Goal: Find specific page/section: Find specific page/section

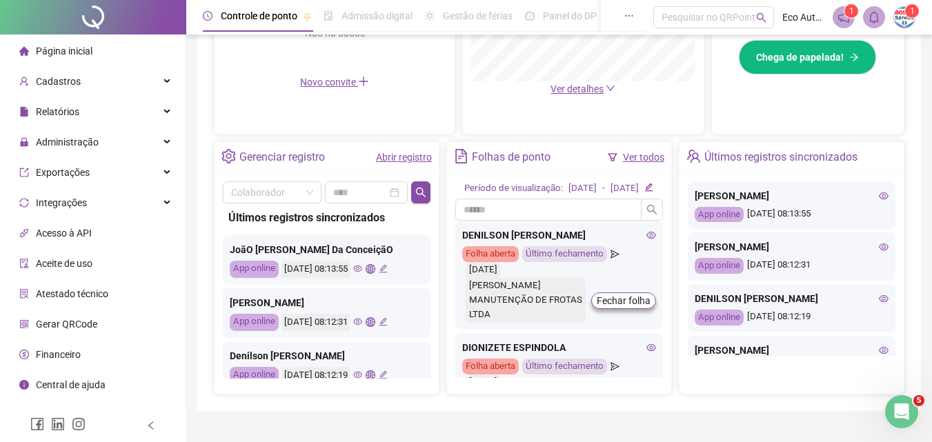
scroll to position [429, 0]
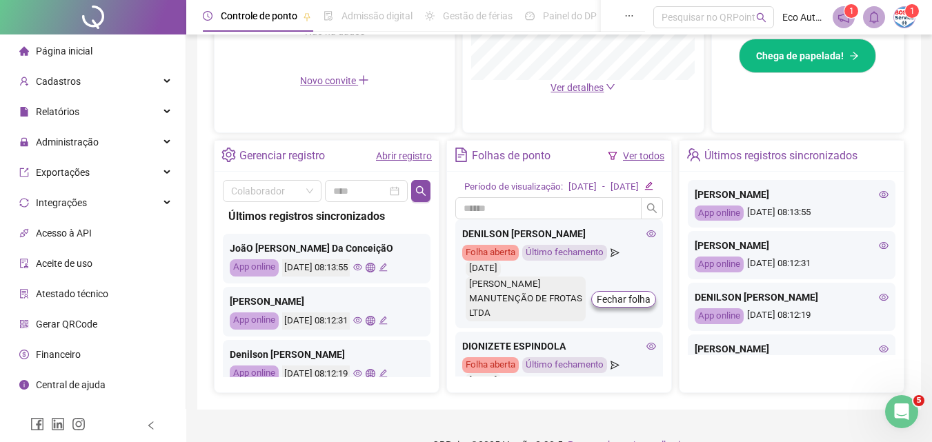
click at [388, 266] on icon "edit" at bounding box center [383, 267] width 9 height 9
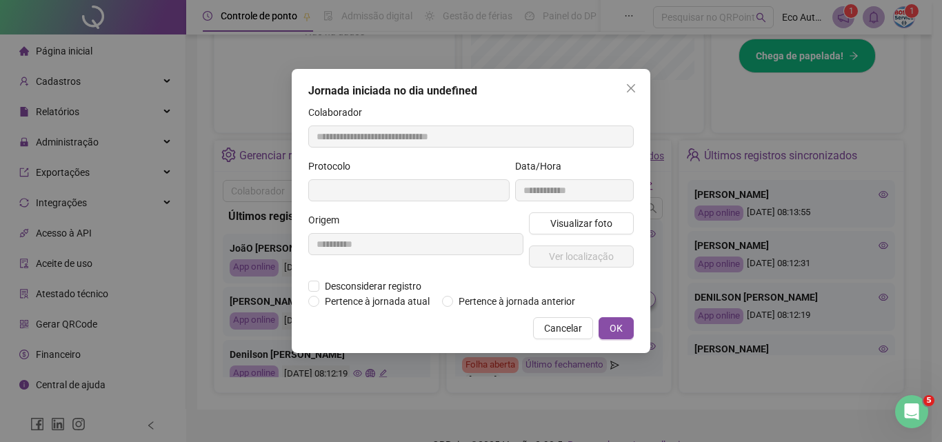
type input "**********"
click at [628, 83] on icon "close" at bounding box center [631, 88] width 11 height 11
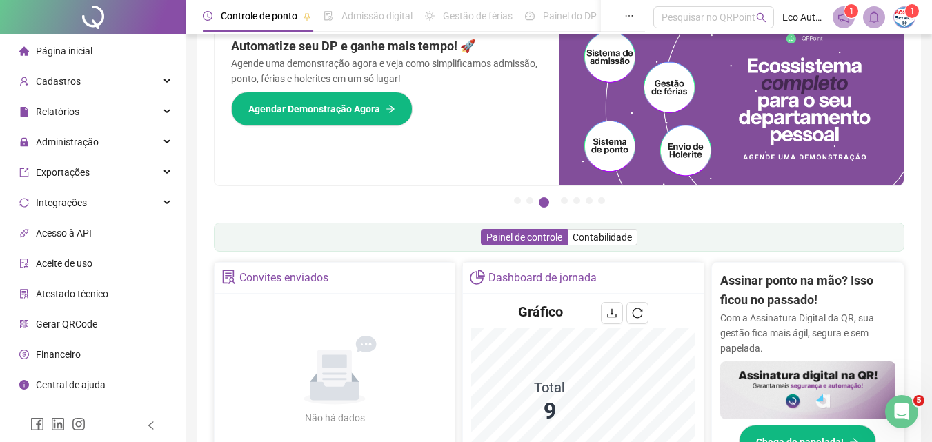
scroll to position [42, 0]
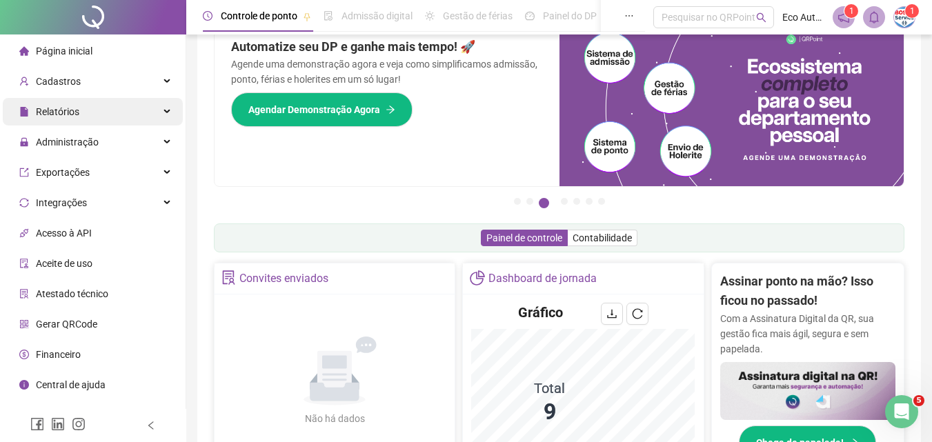
click at [146, 118] on div "Relatórios" at bounding box center [93, 112] width 180 height 28
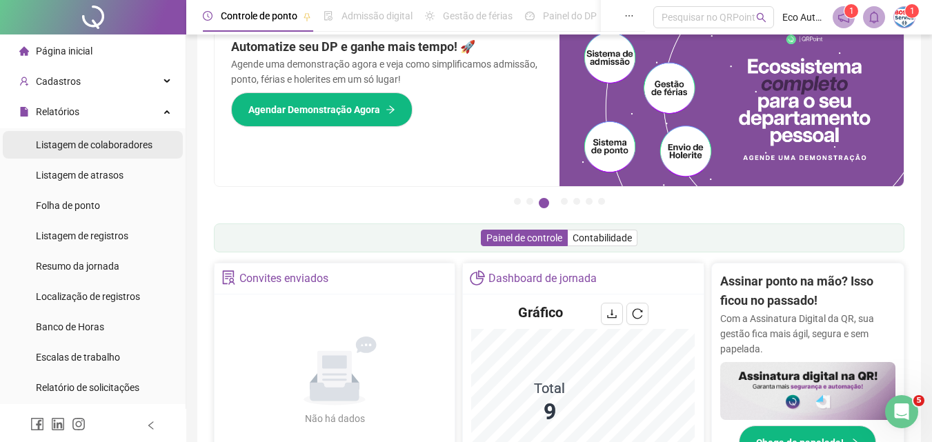
click at [122, 148] on span "Listagem de colaboradores" at bounding box center [94, 144] width 117 height 11
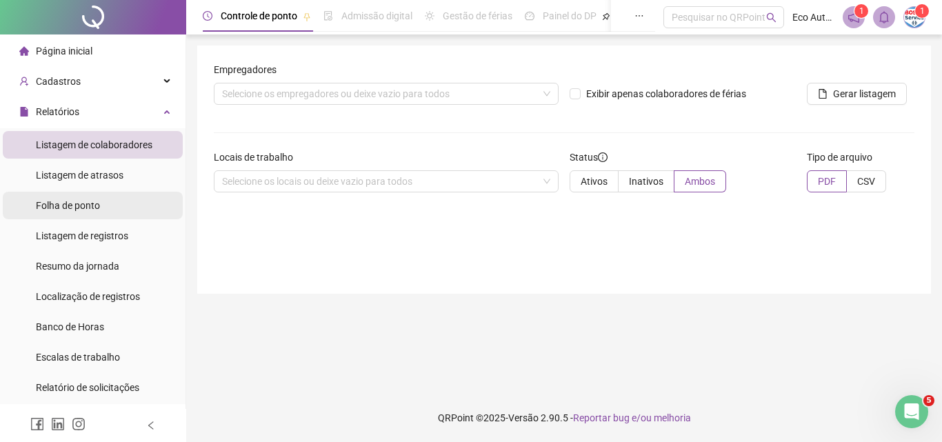
click at [128, 203] on li "Folha de ponto" at bounding box center [93, 206] width 180 height 28
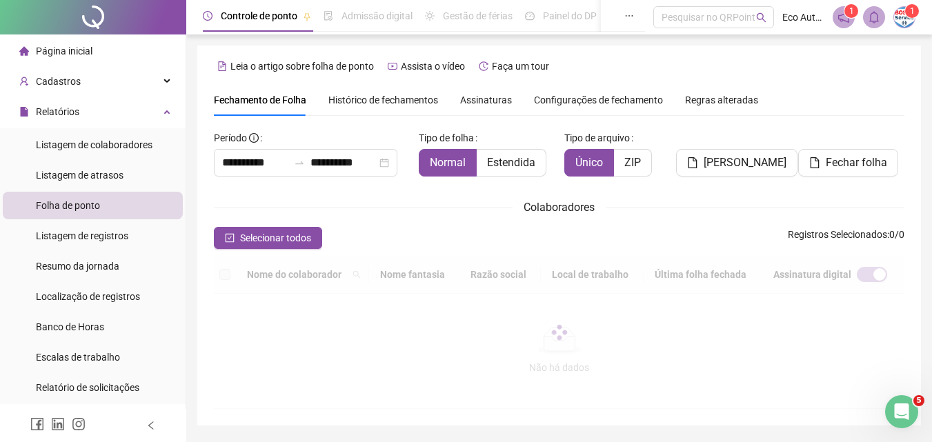
scroll to position [61, 0]
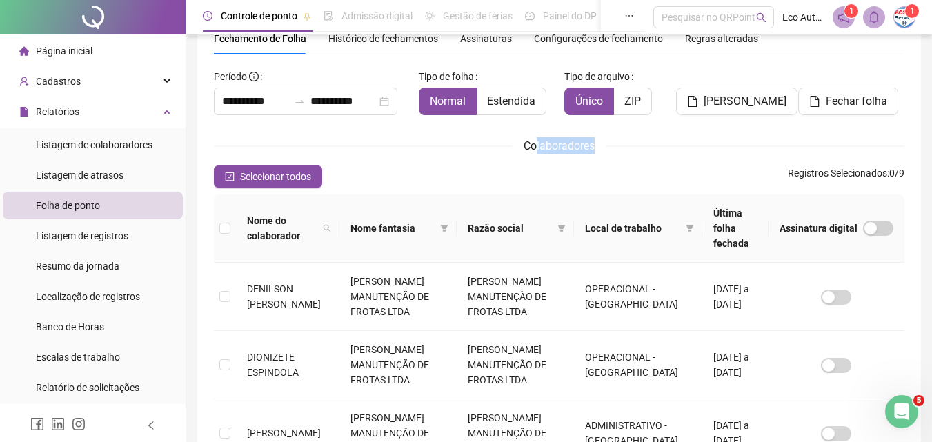
drag, startPoint x: 534, startPoint y: 143, endPoint x: 611, endPoint y: 151, distance: 77.6
click at [611, 151] on div "Colaboradores" at bounding box center [559, 145] width 690 height 17
click at [550, 152] on span "Colaboradores" at bounding box center [559, 145] width 71 height 13
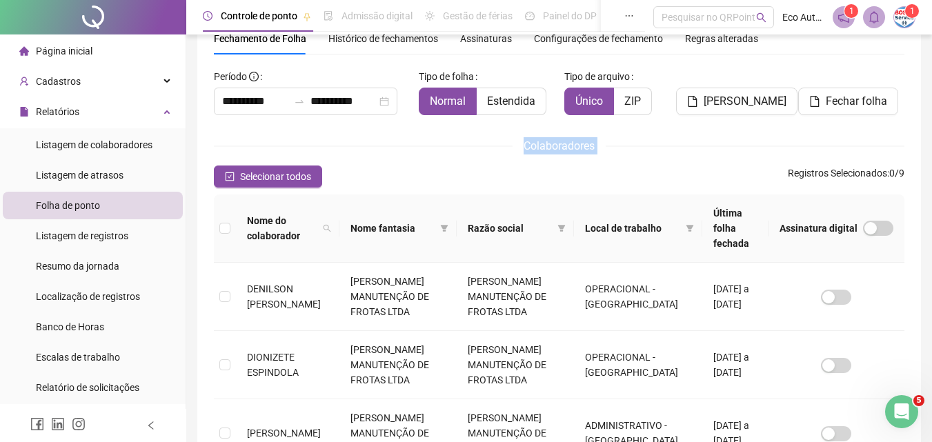
click at [550, 152] on span "Colaboradores" at bounding box center [559, 145] width 71 height 13
click at [652, 145] on div "Colaboradores" at bounding box center [559, 145] width 690 height 17
click at [544, 146] on span "Colaboradores" at bounding box center [559, 145] width 71 height 13
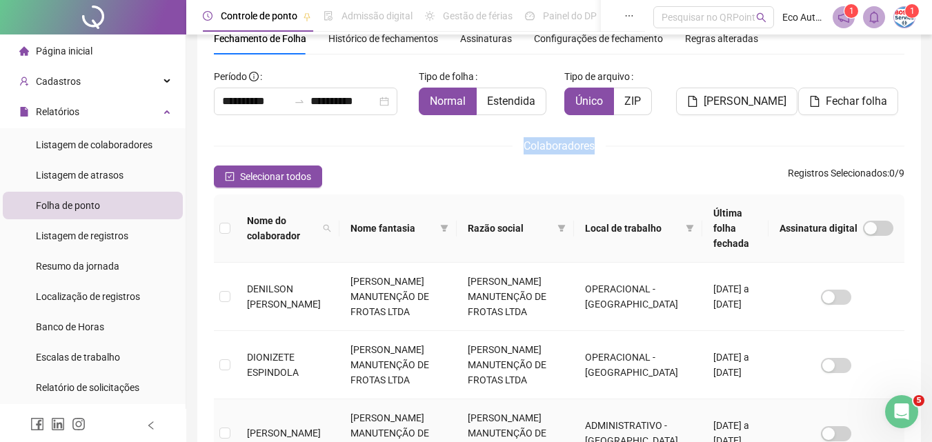
click at [773, 426] on td at bounding box center [836, 433] width 136 height 68
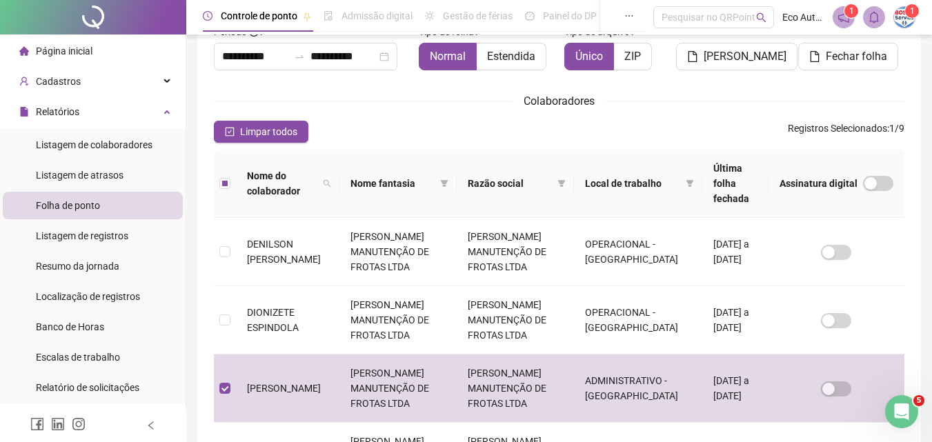
scroll to position [130, 0]
